Goal: Task Accomplishment & Management: Use online tool/utility

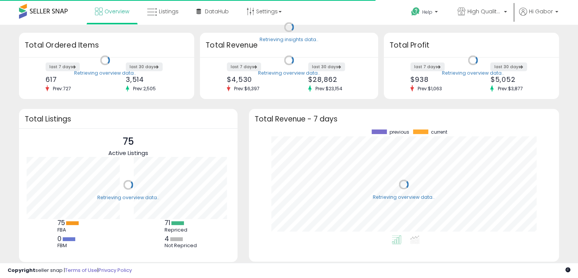
scroll to position [105, 295]
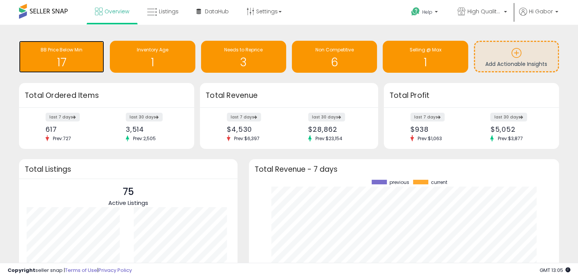
click at [63, 66] on h1 "17" at bounding box center [62, 62] width 78 height 13
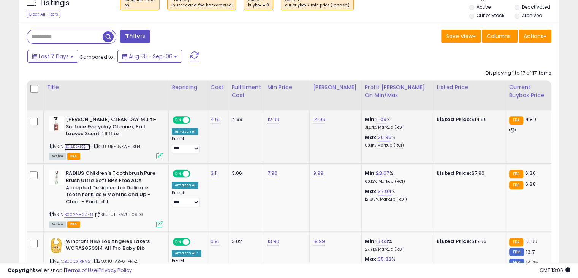
click at [84, 143] on link "B0BJC5PQLN" at bounding box center [77, 146] width 26 height 6
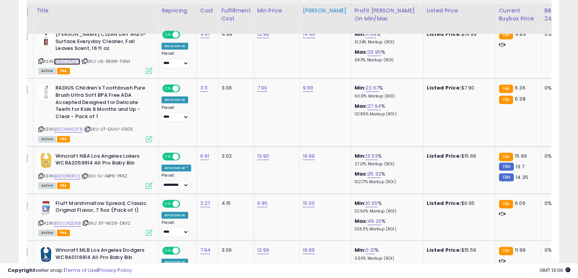
scroll to position [379, 0]
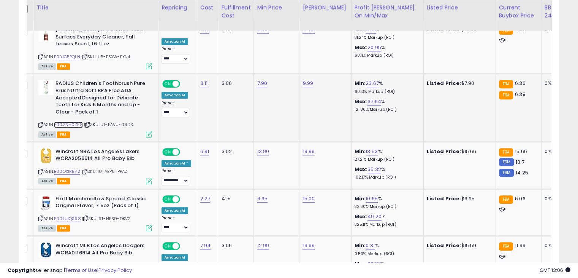
click at [70, 124] on link "B002NH0ZF8" at bounding box center [68, 124] width 29 height 6
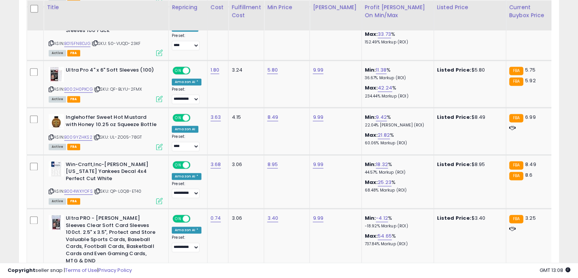
scroll to position [1083, 0]
